Goal: Task Accomplishment & Management: Complete application form

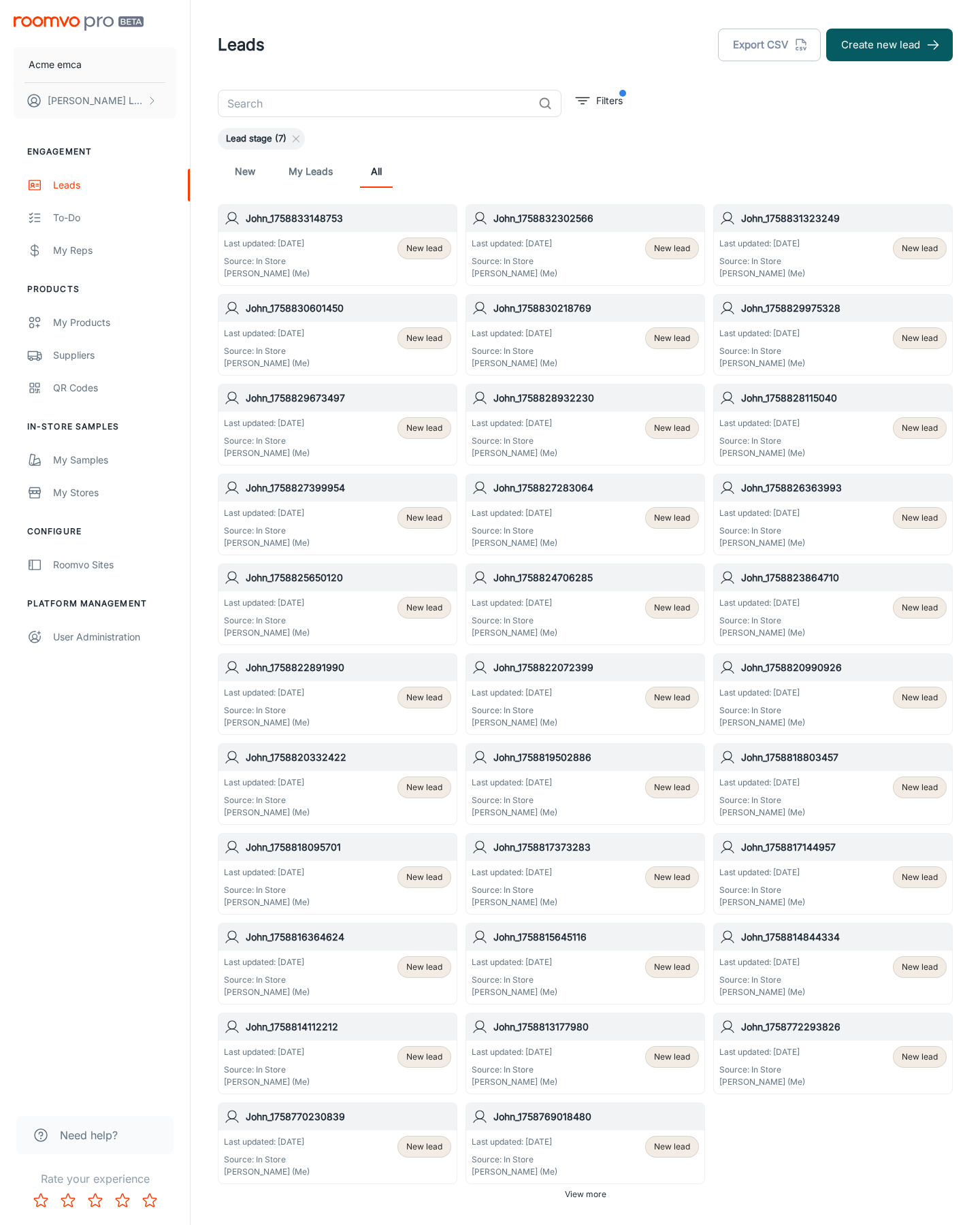
click at [889, 45] on button "Create new lead" at bounding box center [889, 45] width 126 height 33
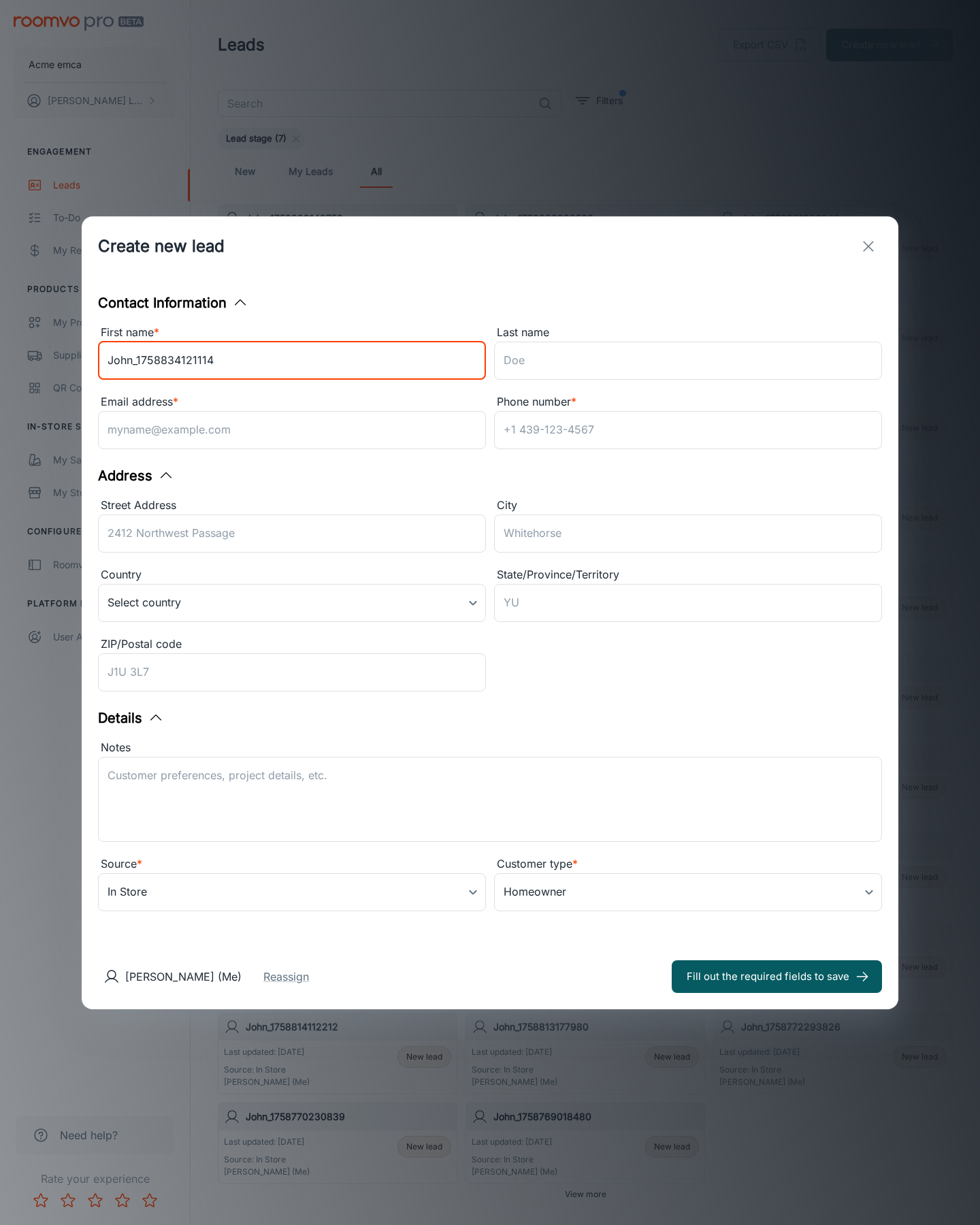
type input "John_1758834121114"
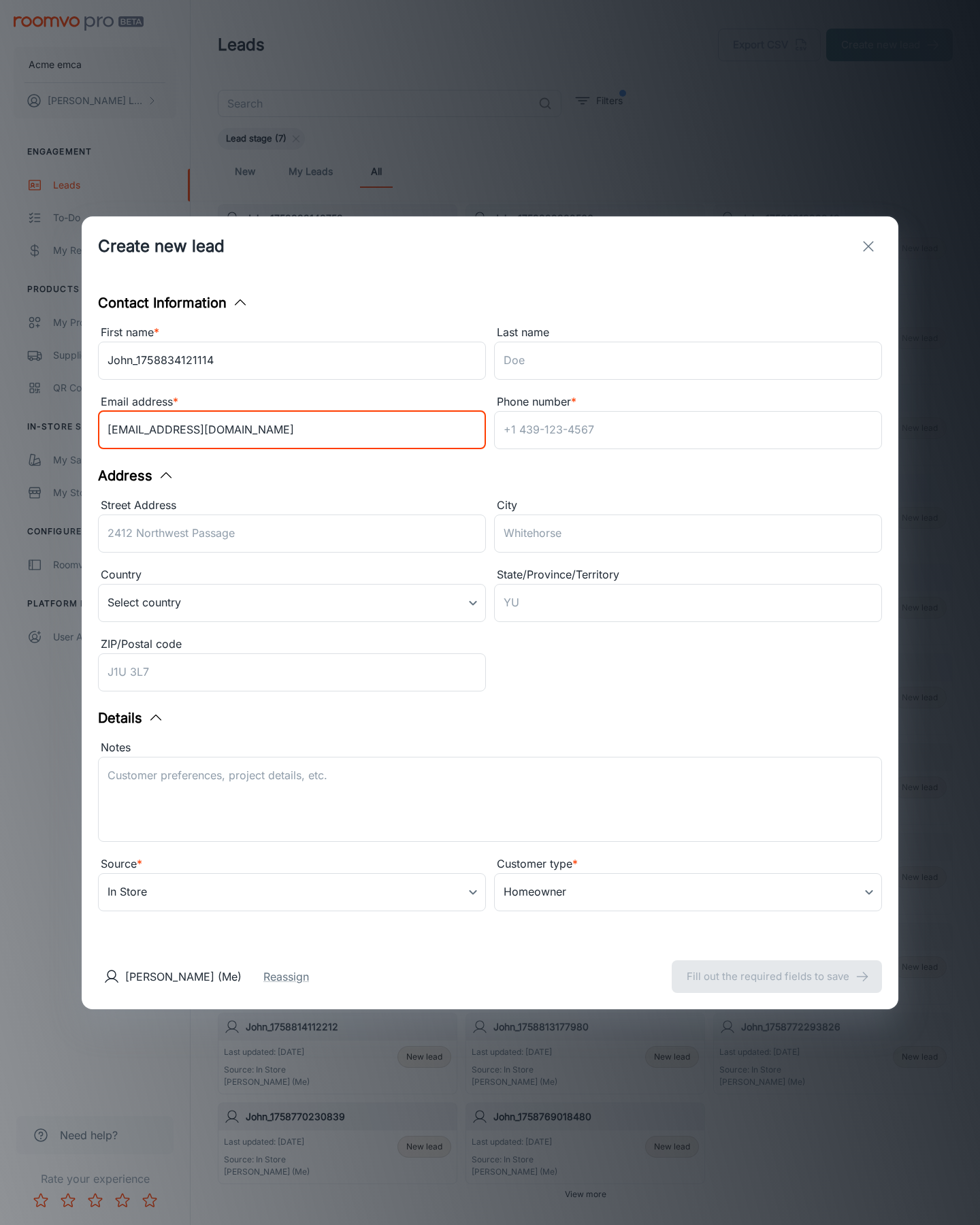
type input "[EMAIL_ADDRESS][DOMAIN_NAME]"
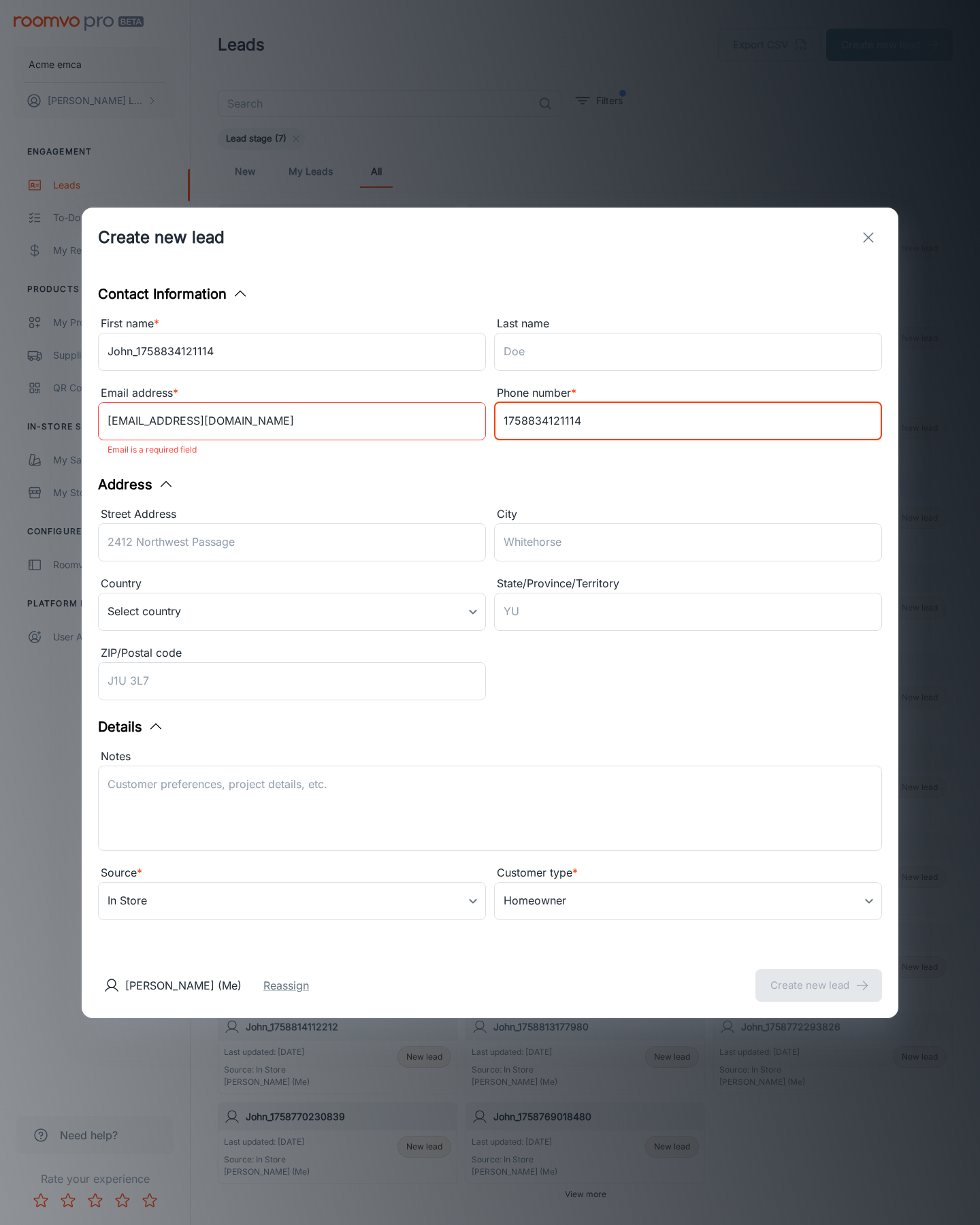
type input "1758834121114"
click at [818, 976] on button "Create new lead" at bounding box center [818, 985] width 126 height 33
